Goal: Information Seeking & Learning: Learn about a topic

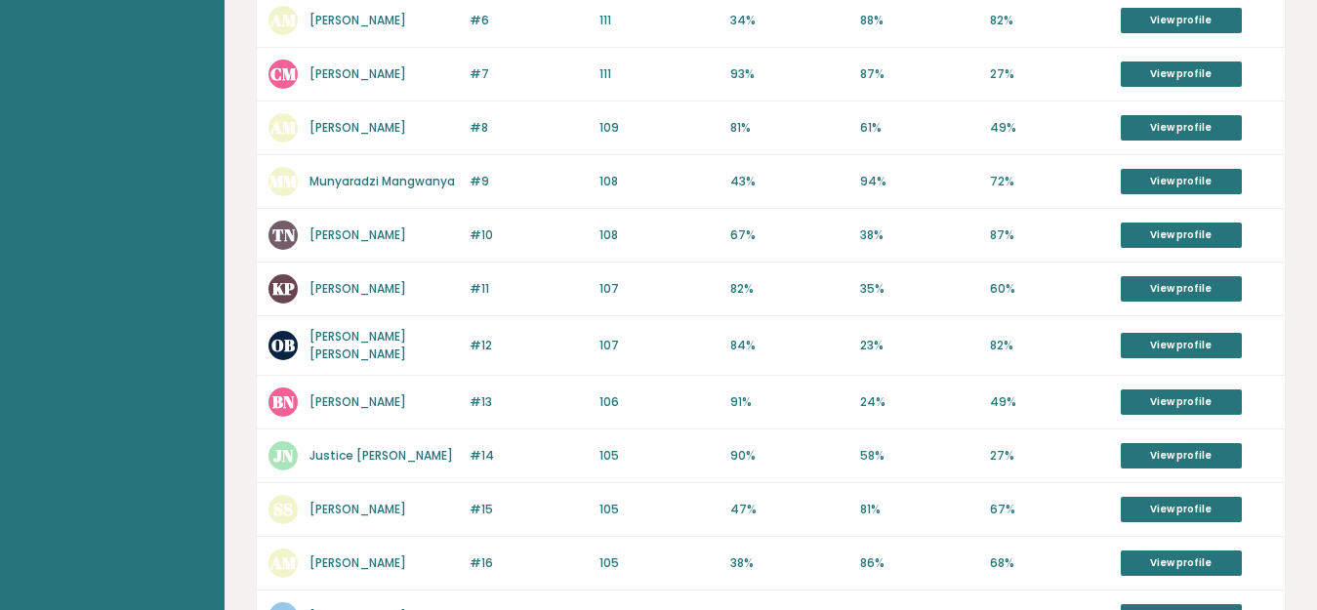
scroll to position [534, 0]
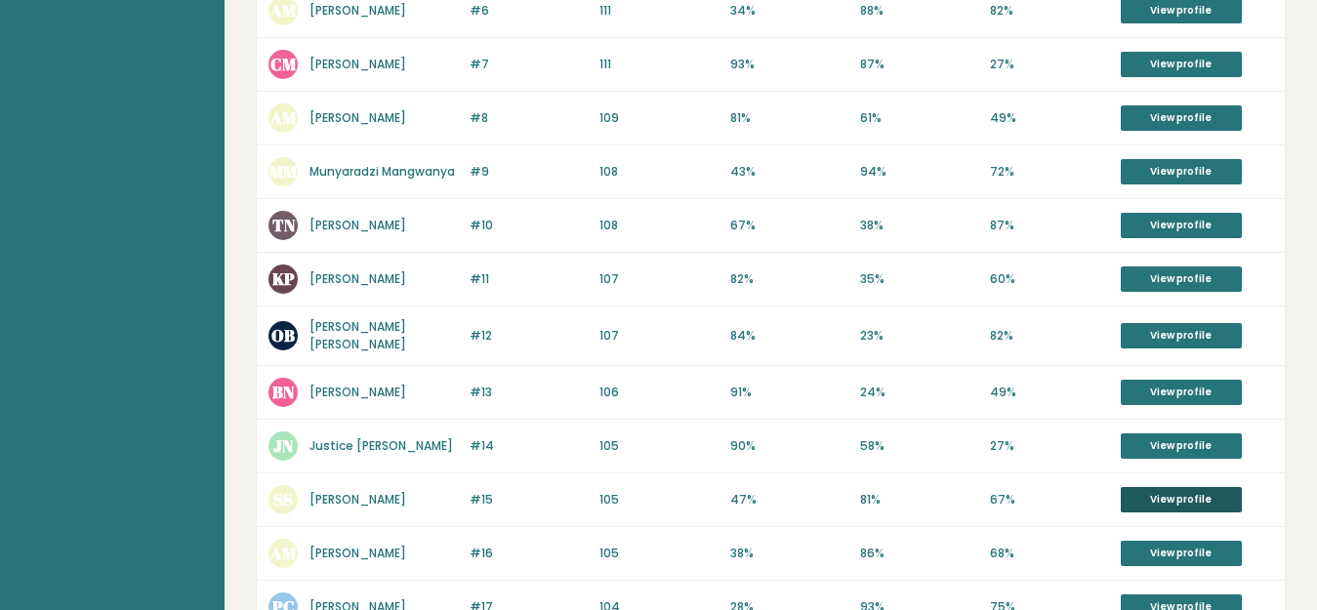
click at [1188, 496] on link "View profile" at bounding box center [1181, 499] width 121 height 25
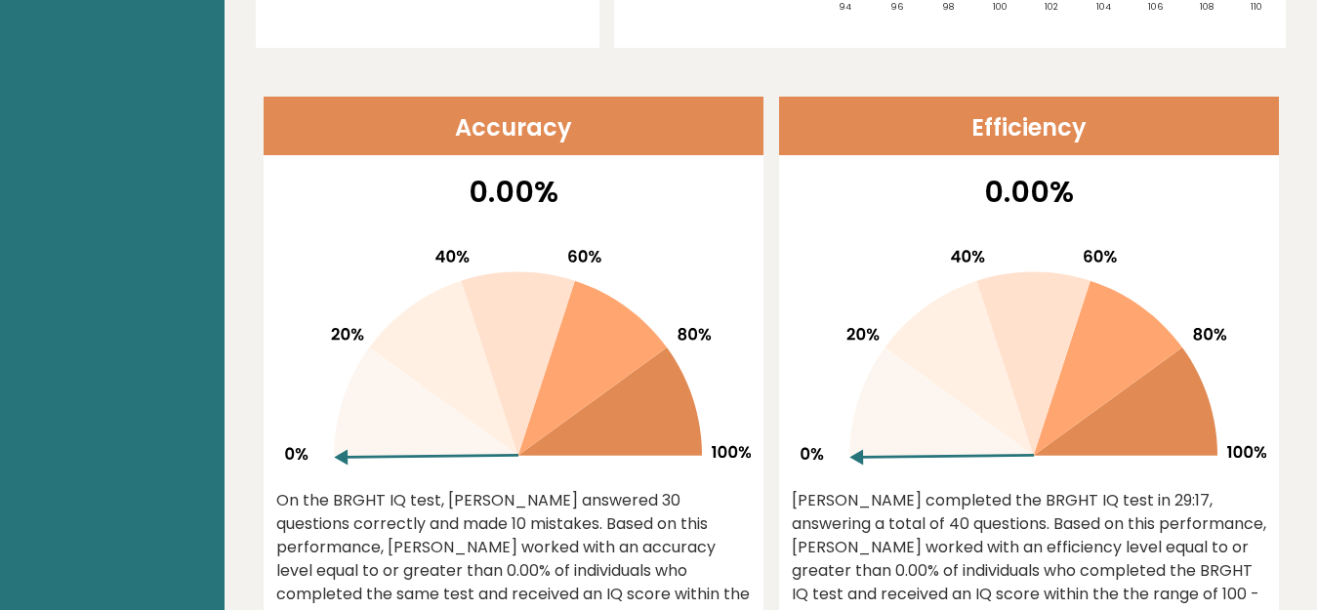
scroll to position [102, 0]
